Goal: Task Accomplishment & Management: Use online tool/utility

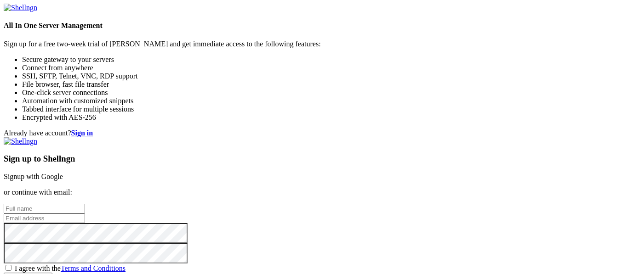
click at [63, 173] on link "Signup with Google" at bounding box center [33, 177] width 59 height 8
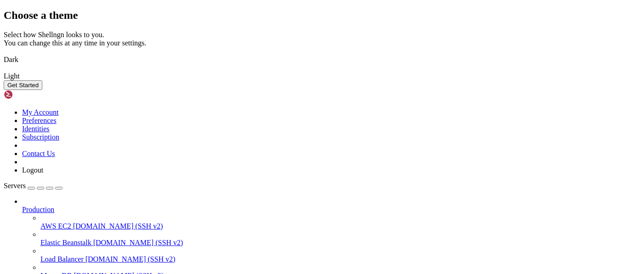
click at [4, 54] on img at bounding box center [4, 54] width 0 height 0
click at [42, 90] on button "Get Started" at bounding box center [23, 85] width 39 height 10
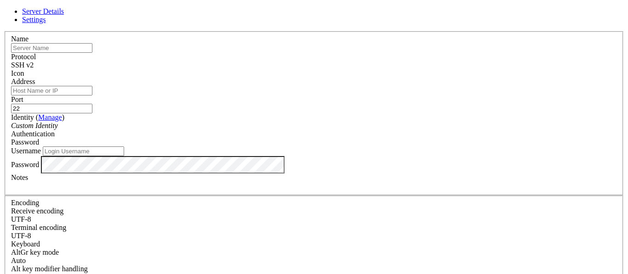
click at [92, 53] on input "text" at bounding box center [51, 48] width 81 height 10
type input "pi"
click at [92, 95] on input "Address" at bounding box center [51, 91] width 81 height 10
click at [46, 22] on span "Settings" at bounding box center [34, 20] width 24 height 8
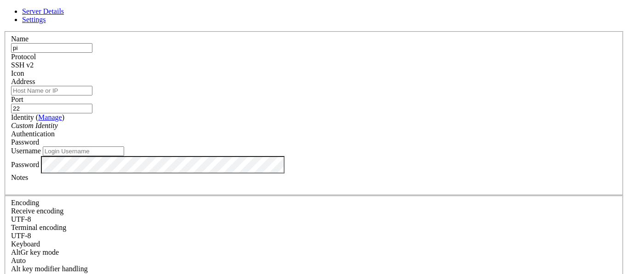
click at [64, 15] on span "Server Details" at bounding box center [43, 11] width 42 height 8
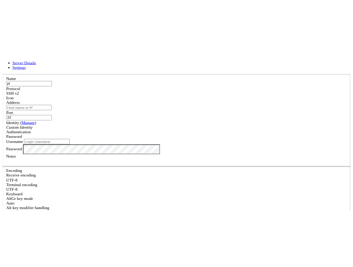
scroll to position [0, 0]
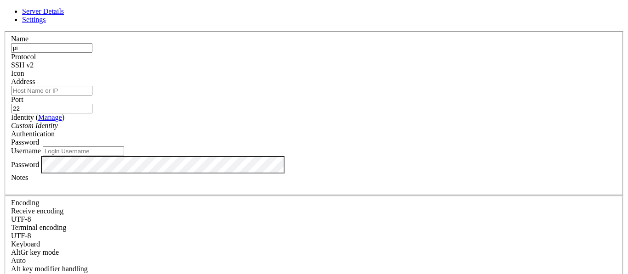
click at [92, 53] on input "pi" at bounding box center [51, 48] width 81 height 10
type input "[PERSON_NAME]"
click at [92, 96] on input "Address" at bounding box center [51, 91] width 81 height 10
click at [92, 96] on input "100" at bounding box center [51, 91] width 81 height 10
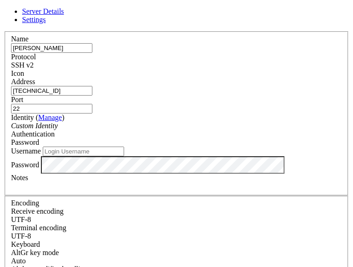
type input "[TECHNICAL_ID]"
click at [71, 156] on input "Username" at bounding box center [83, 152] width 81 height 10
type input "pi"
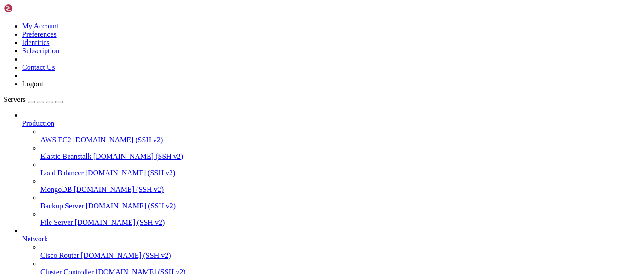
scroll to position [97, 0]
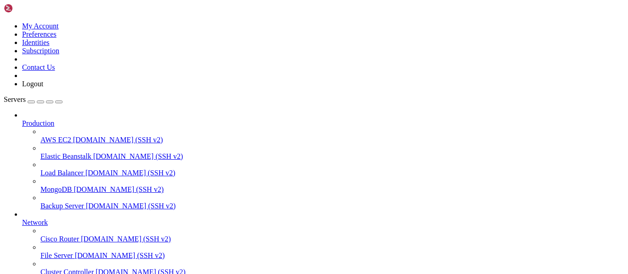
click at [31, 102] on div "button" at bounding box center [31, 102] width 0 height 0
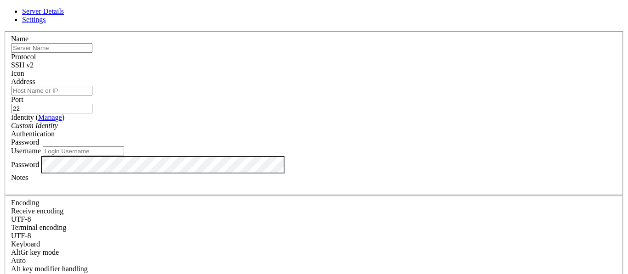
click at [4, 31] on link at bounding box center [4, 31] width 0 height 0
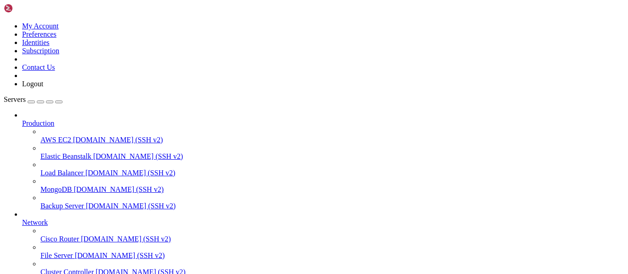
click at [40, 102] on div "button" at bounding box center [40, 102] width 0 height 0
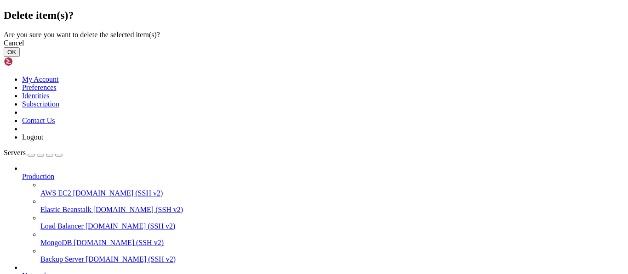
click at [20, 57] on button "OK" at bounding box center [12, 52] width 16 height 10
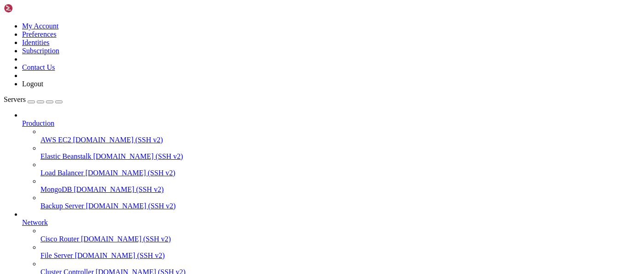
click at [39, 196] on div at bounding box center [314, 137] width 628 height 274
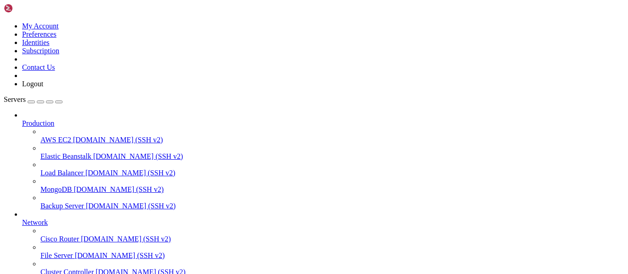
click at [22, 219] on icon at bounding box center [22, 219] width 0 height 0
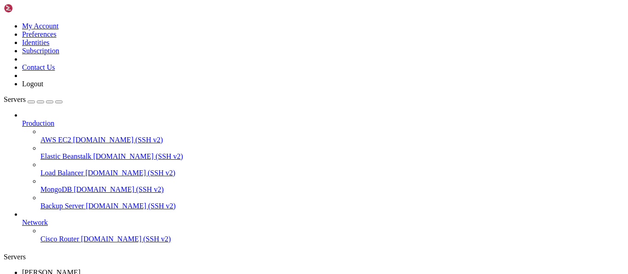
scroll to position [0, 0]
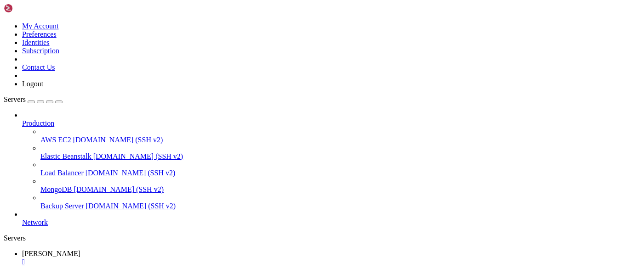
click at [22, 119] on icon at bounding box center [22, 119] width 0 height 0
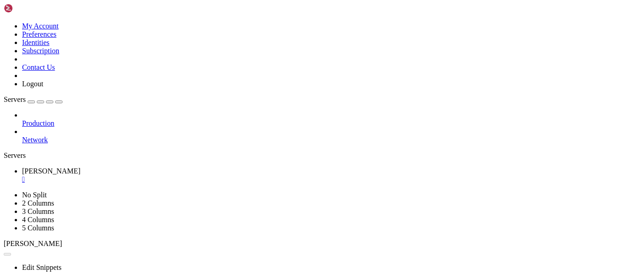
click at [49, 124] on div "Production Network" at bounding box center [314, 127] width 620 height 33
click at [40, 102] on div "button" at bounding box center [40, 102] width 0 height 0
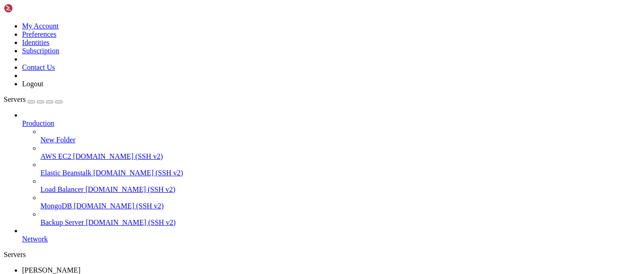
click at [22, 119] on icon at bounding box center [22, 119] width 0 height 0
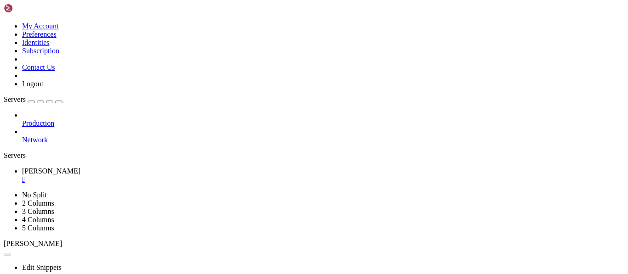
click at [61, 144] on div "Production Network" at bounding box center [314, 127] width 620 height 33
click at [40, 102] on div "button" at bounding box center [40, 102] width 0 height 0
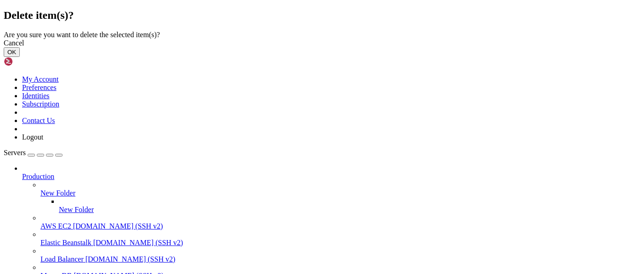
click at [20, 57] on button "OK" at bounding box center [12, 52] width 16 height 10
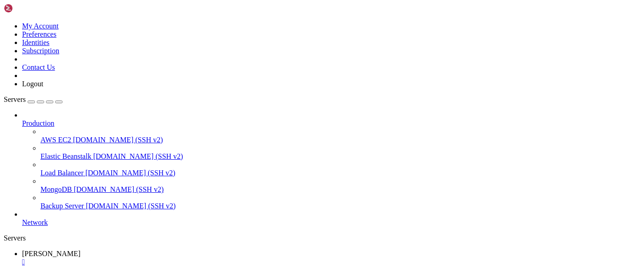
click at [22, 119] on icon at bounding box center [22, 119] width 0 height 0
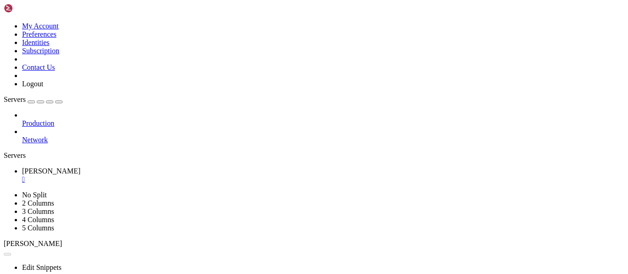
click at [45, 111] on div "Production Network" at bounding box center [314, 127] width 620 height 33
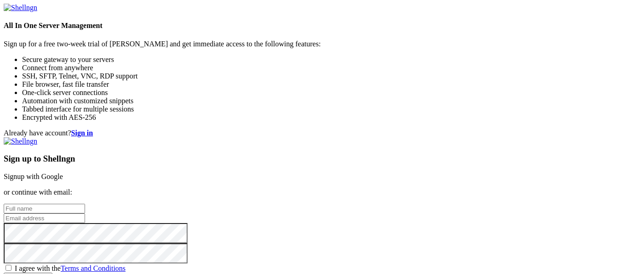
scroll to position [25, 0]
click at [63, 173] on link "Signup with Google" at bounding box center [33, 177] width 59 height 8
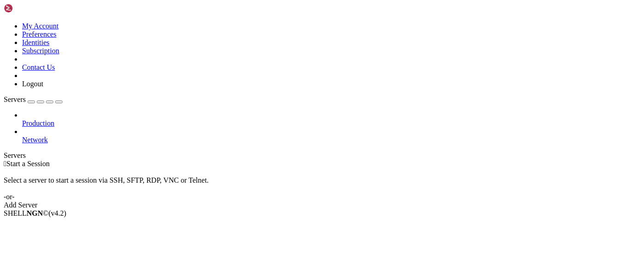
click at [379, 201] on link "Add Server" at bounding box center [314, 205] width 620 height 8
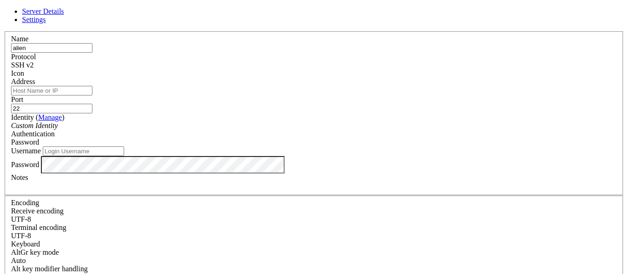
type input "alien"
click at [92, 96] on input "Address" at bounding box center [51, 91] width 81 height 10
type input "192.168.100.5"
click at [124, 156] on input "Username" at bounding box center [83, 152] width 81 height 10
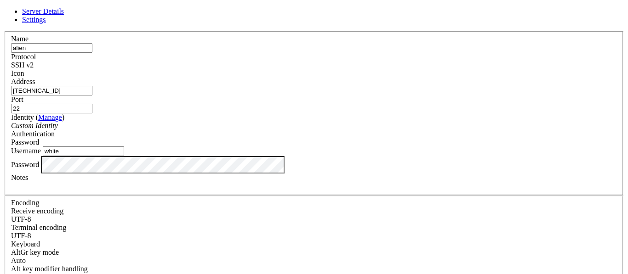
type input "white"
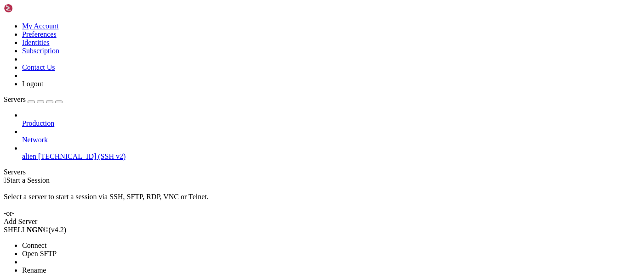
click at [74, 242] on li "Connect" at bounding box center [64, 246] width 84 height 8
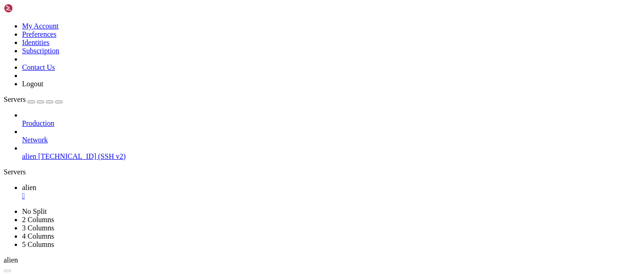
scroll to position [0, 0]
click at [36, 184] on span "alien" at bounding box center [29, 188] width 14 height 8
click at [36, 153] on span "alien" at bounding box center [29, 157] width 14 height 8
click at [176, 200] on link "alien " at bounding box center [323, 208] width 602 height 17
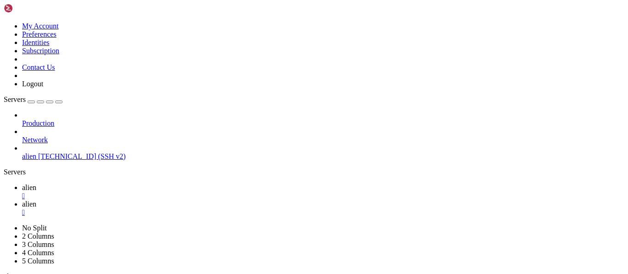
click at [195, 209] on div "" at bounding box center [323, 213] width 602 height 8
click at [151, 192] on div "" at bounding box center [323, 196] width 602 height 8
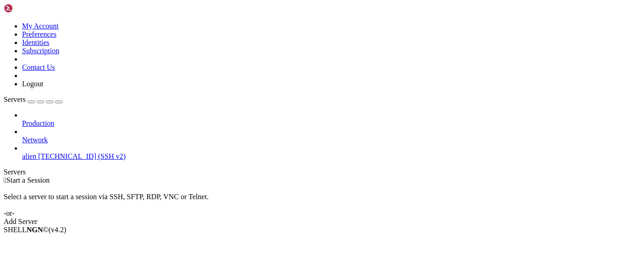
click at [93, 153] on span "192.168.100.5 (SSH v2)" at bounding box center [81, 157] width 87 height 8
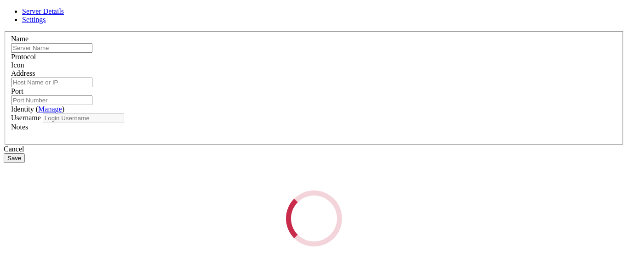
type input "alien"
type input "192.168.100.5"
type input "22"
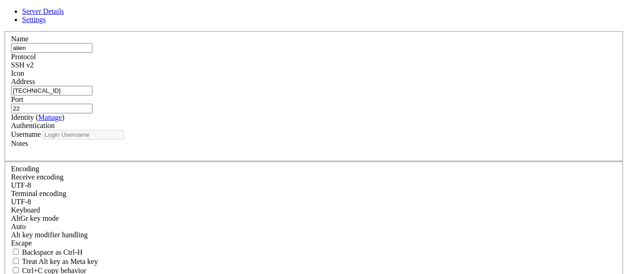
type input "white"
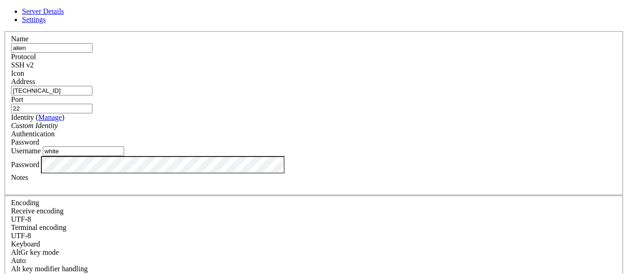
click at [124, 156] on input "white" at bounding box center [83, 152] width 81 height 10
click at [92, 96] on input "192.168.100.5" at bounding box center [51, 91] width 81 height 10
paste input "us1.pitunnel.net"
type input "us1.pitunnel.net"
click at [92, 104] on input "22" at bounding box center [51, 109] width 81 height 10
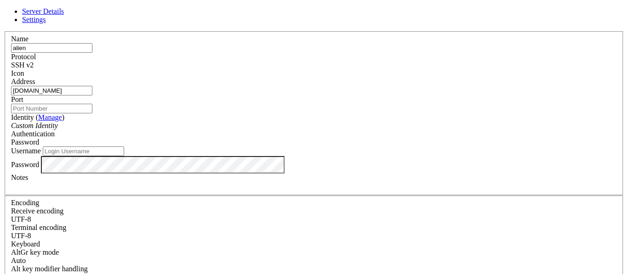
paste input "34721"
type input "34721"
type input "raberry"
click at [124, 156] on input "Username" at bounding box center [83, 152] width 81 height 10
type input "pi"
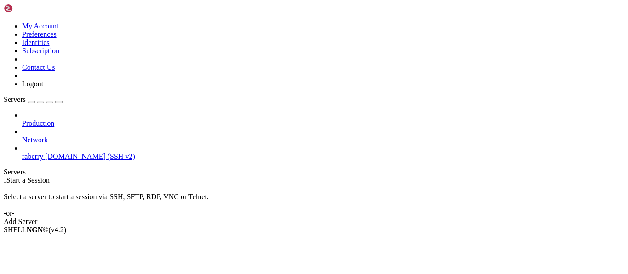
click at [70, 153] on link "raberry us1.pitunnel.net (SSH v2)" at bounding box center [323, 157] width 602 height 8
click at [60, 153] on span "us1.pitunnel.net (SSH v2)" at bounding box center [90, 157] width 90 height 8
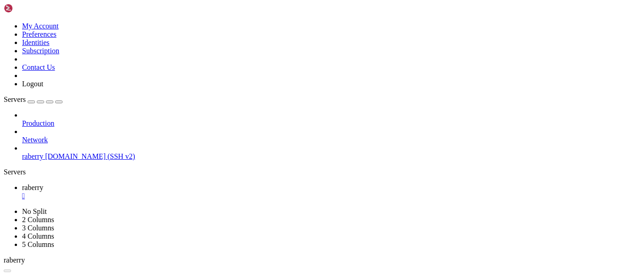
click at [60, 153] on span "us1.pitunnel.net (SSH v2)" at bounding box center [90, 157] width 90 height 8
click at [7, 271] on b "button" at bounding box center [7, 271] width 0 height 0
click at [11, 270] on button "button" at bounding box center [7, 271] width 7 height 3
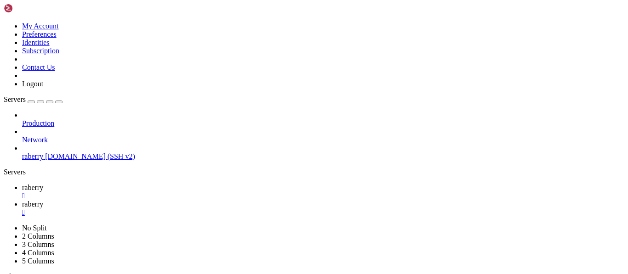
type input "/home/pi"
